Goal: Transaction & Acquisition: Subscribe to service/newsletter

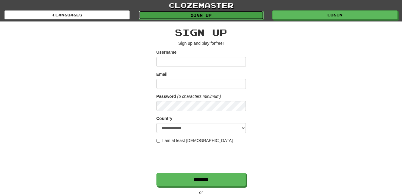
click at [207, 17] on link "Sign up" at bounding box center [201, 15] width 125 height 9
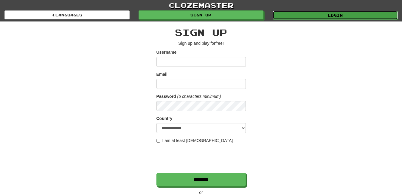
click at [298, 15] on link "Login" at bounding box center [335, 15] width 125 height 9
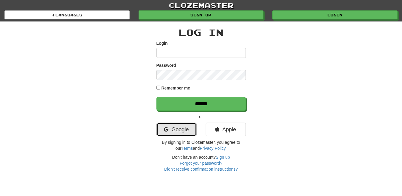
click at [186, 130] on link "Google" at bounding box center [177, 130] width 40 height 14
